Goal: Task Accomplishment & Management: Complete application form

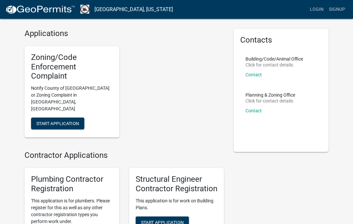
scroll to position [19, 0]
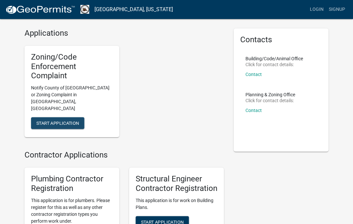
click at [55, 120] on span "Start Application" at bounding box center [57, 122] width 43 height 5
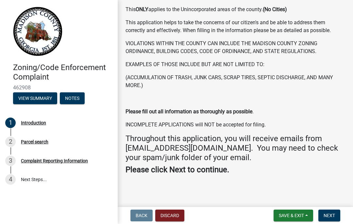
scroll to position [59, 0]
click at [329, 219] on button "Next" at bounding box center [330, 215] width 22 height 12
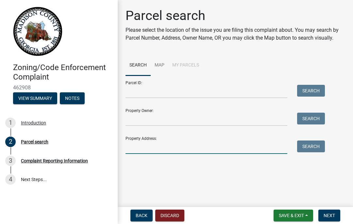
click at [138, 146] on input "Property Address:" at bounding box center [207, 146] width 162 height 13
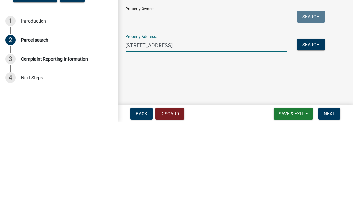
type input "[STREET_ADDRESS]"
click at [313, 140] on button "Search" at bounding box center [311, 146] width 28 height 12
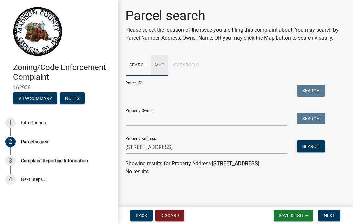
click at [159, 63] on link "Map" at bounding box center [160, 65] width 18 height 21
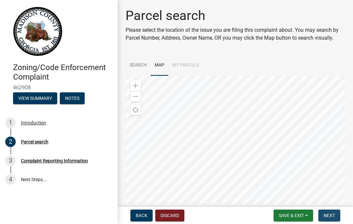
click at [332, 213] on span "Next" at bounding box center [329, 215] width 11 height 5
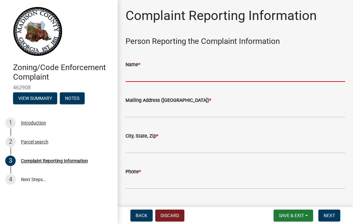
click at [156, 69] on input "Name *" at bounding box center [236, 74] width 220 height 13
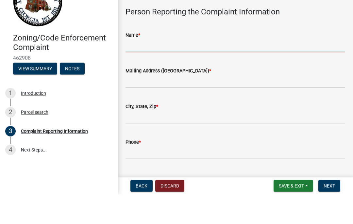
type input "[PERSON_NAME]"
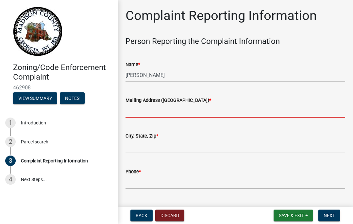
click at [203, 106] on input "Mailing Address ([GEOGRAPHIC_DATA]) *" at bounding box center [236, 110] width 220 height 13
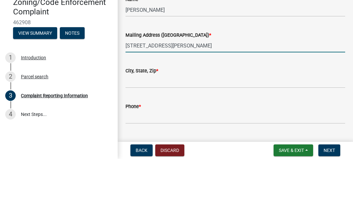
type input "[STREET_ADDRESS][PERSON_NAME]"
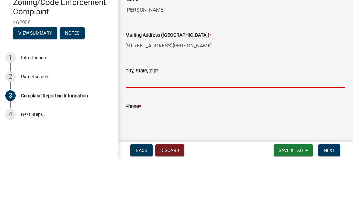
click at [135, 140] on input "City, State, Zip *" at bounding box center [236, 146] width 220 height 13
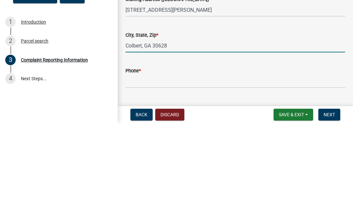
type input "Colbert, GA 30628"
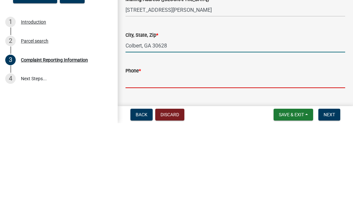
click at [141, 175] on input "Phone *" at bounding box center [236, 181] width 220 height 13
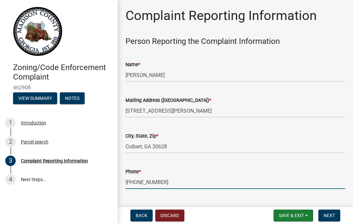
type input "[PHONE_NUMBER]"
click at [334, 218] on button "Next" at bounding box center [330, 215] width 22 height 12
click at [333, 217] on span "Next" at bounding box center [329, 215] width 11 height 5
click at [336, 212] on button "Next" at bounding box center [330, 215] width 22 height 12
click at [340, 213] on button "Next" at bounding box center [330, 215] width 22 height 12
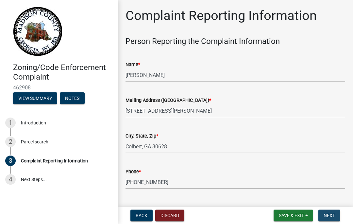
click at [339, 211] on button "Next" at bounding box center [330, 215] width 22 height 12
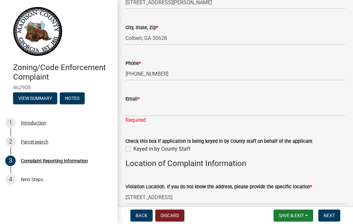
scroll to position [113, 0]
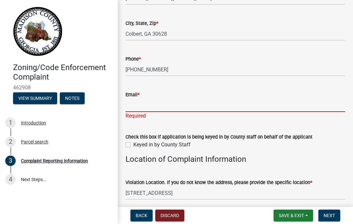
click at [154, 105] on input "Email *" at bounding box center [236, 104] width 220 height 13
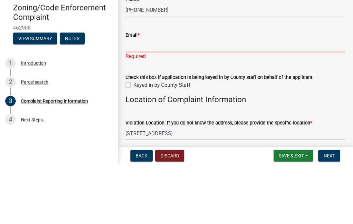
type input "[EMAIL_ADDRESS][DOMAIN_NAME]"
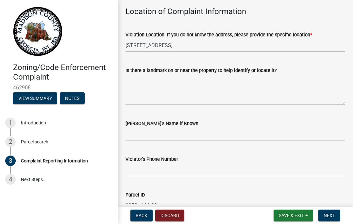
scroll to position [263, 0]
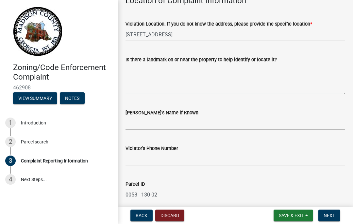
click at [133, 85] on textarea "Is there a landmark on or near the property to help identify or locate it?" at bounding box center [236, 78] width 220 height 31
click at [129, 68] on textarea "Ew house" at bounding box center [236, 78] width 220 height 31
click at [132, 67] on textarea "Ew house" at bounding box center [236, 78] width 220 height 31
click at [132, 68] on textarea "Ew house" at bounding box center [236, 78] width 220 height 31
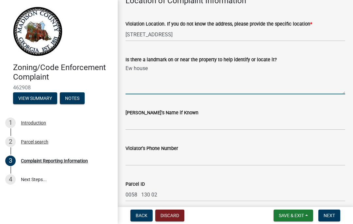
click at [129, 68] on textarea "Ew house" at bounding box center [236, 78] width 220 height 31
click at [154, 64] on textarea "Ew house" at bounding box center [236, 78] width 220 height 31
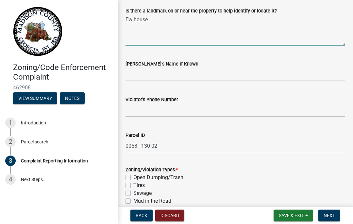
scroll to position [310, 0]
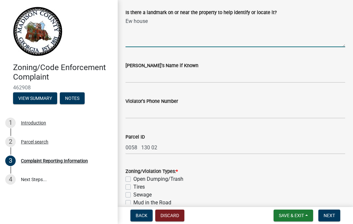
click at [144, 22] on textarea "Ew house" at bounding box center [236, 31] width 220 height 31
type textarea "E"
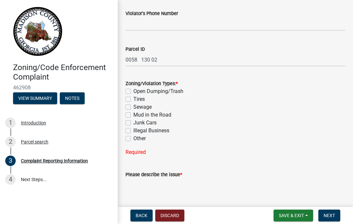
scroll to position [403, 0]
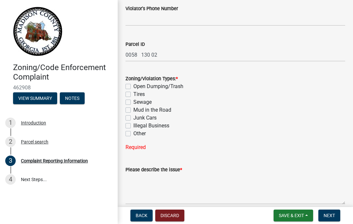
type textarea "New house"
click at [133, 125] on label "Illegal Business" at bounding box center [151, 126] width 36 height 8
click at [133, 125] on input "Illegal Business" at bounding box center [135, 124] width 4 height 4
checkbox input "true"
checkbox input "false"
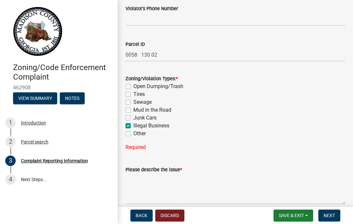
checkbox input "false"
checkbox input "true"
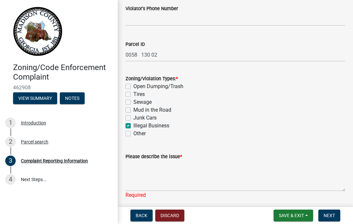
click at [133, 133] on label "Other" at bounding box center [139, 134] width 12 height 8
click at [133, 133] on input "Other" at bounding box center [135, 132] width 4 height 4
checkbox input "true"
checkbox input "false"
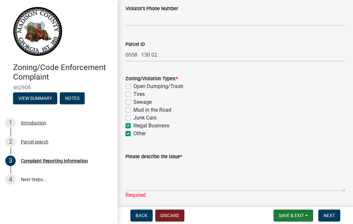
checkbox input "false"
checkbox input "true"
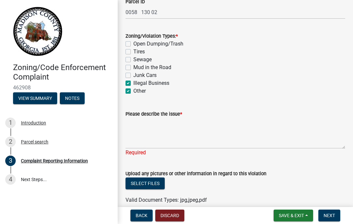
scroll to position [445, 0]
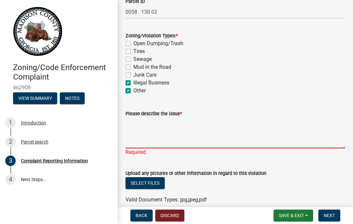
click at [134, 135] on textarea "Please describe the issue *" at bounding box center [236, 132] width 220 height 31
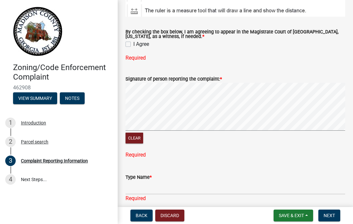
scroll to position [924, 0]
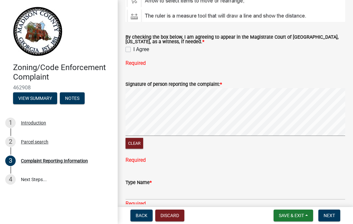
type textarea "This is a semi blind curve and the location has a short driveway. This is a new…"
click at [133, 47] on label "I Agree" at bounding box center [141, 49] width 16 height 8
click at [133, 47] on input "I Agree" at bounding box center [135, 47] width 4 height 4
checkbox input "true"
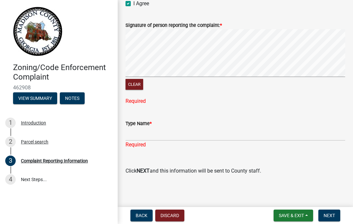
scroll to position [969, 0]
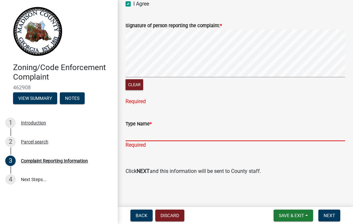
click at [152, 129] on input "Type Name *" at bounding box center [236, 134] width 220 height 13
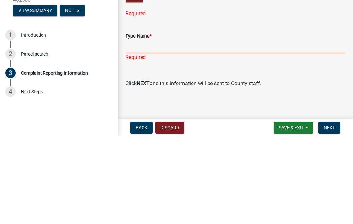
type input "[PERSON_NAME]"
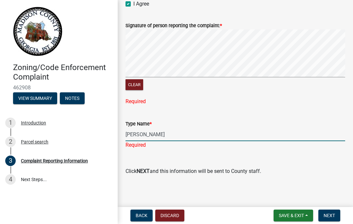
scroll to position [962, 0]
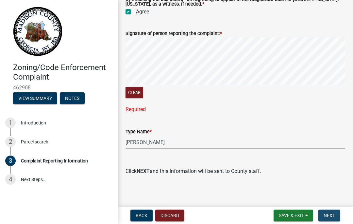
click at [334, 218] on button "Next" at bounding box center [330, 215] width 22 height 12
click at [333, 217] on span "Next" at bounding box center [329, 215] width 11 height 5
click at [341, 208] on nav "Back Discard Save & Exit Save Save & Exit Next" at bounding box center [235, 215] width 235 height 17
click at [333, 122] on div "Type Name * [PERSON_NAME]" at bounding box center [236, 133] width 220 height 30
click at [330, 218] on span "Next" at bounding box center [329, 215] width 11 height 5
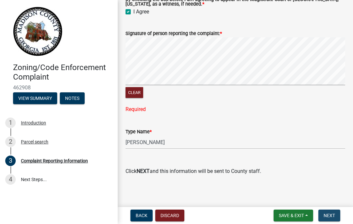
click at [332, 216] on span "Next" at bounding box center [329, 215] width 11 height 5
click at [333, 218] on button "Next" at bounding box center [330, 215] width 22 height 12
click at [331, 218] on span "Next" at bounding box center [329, 215] width 11 height 5
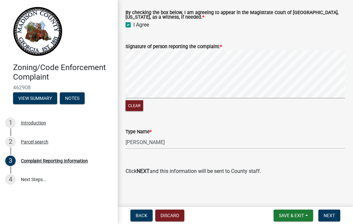
click at [131, 106] on button "Clear" at bounding box center [135, 105] width 18 height 11
click at [332, 219] on button "Next" at bounding box center [330, 215] width 22 height 12
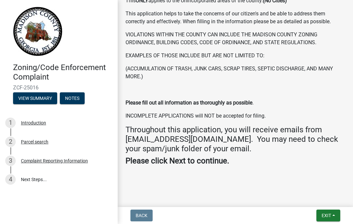
scroll to position [116, 0]
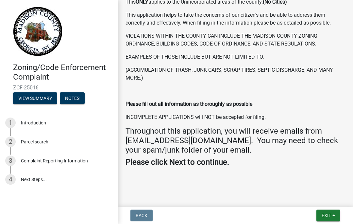
click at [34, 99] on button "View Summary" at bounding box center [35, 98] width 44 height 12
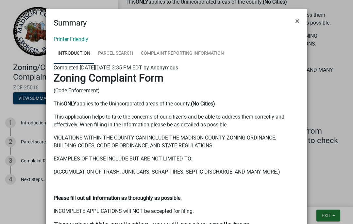
scroll to position [0, 0]
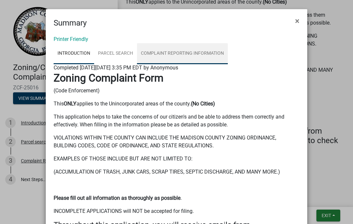
click at [180, 54] on link "Complaint Reporting Information" at bounding box center [182, 53] width 91 height 21
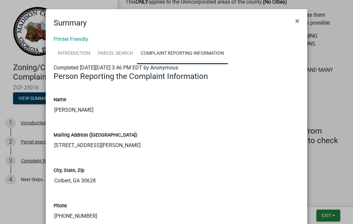
click at [299, 21] on span "×" at bounding box center [297, 20] width 4 height 9
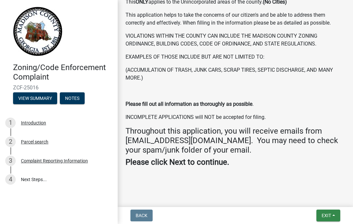
click at [330, 218] on button "Exit" at bounding box center [329, 215] width 24 height 12
click at [311, 198] on button "Save & Exit" at bounding box center [314, 198] width 52 height 16
